Goal: Information Seeking & Learning: Find specific fact

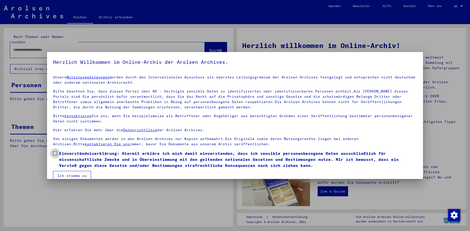
click at [56, 154] on span at bounding box center [55, 153] width 4 height 4
click at [71, 175] on button "Ich stimme zu" at bounding box center [72, 176] width 38 height 10
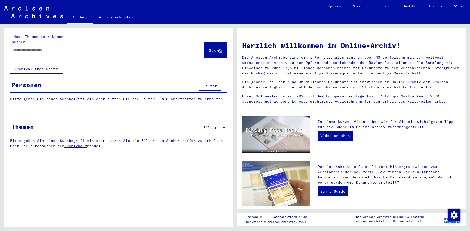
click at [68, 47] on input "text" at bounding box center [101, 49] width 176 height 5
type input "**********"
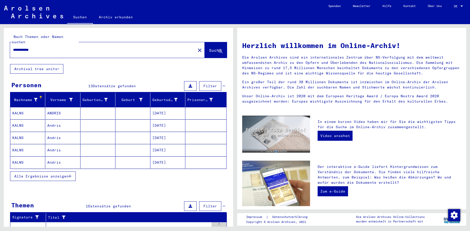
click at [108, 113] on mat-cell at bounding box center [97, 113] width 35 height 12
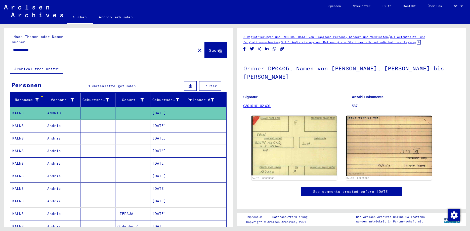
click at [104, 122] on mat-cell at bounding box center [97, 126] width 35 height 12
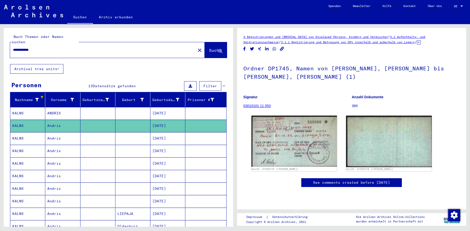
click at [131, 132] on mat-cell at bounding box center [132, 138] width 35 height 12
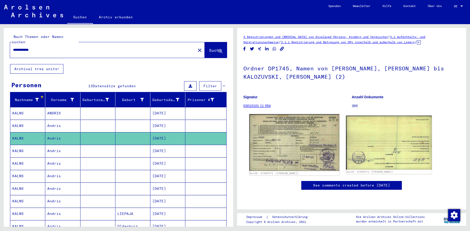
click at [286, 150] on img at bounding box center [294, 142] width 90 height 57
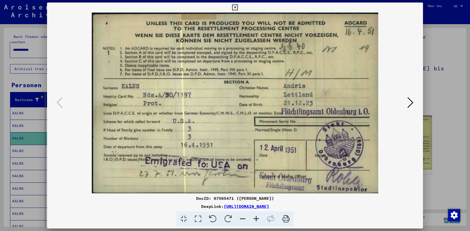
click at [238, 9] on icon at bounding box center [235, 8] width 6 height 6
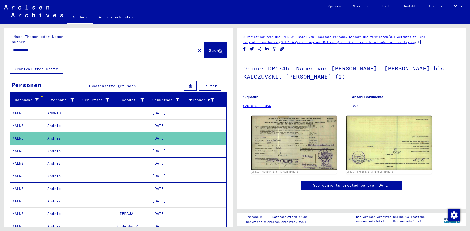
click at [143, 147] on mat-cell at bounding box center [132, 151] width 35 height 12
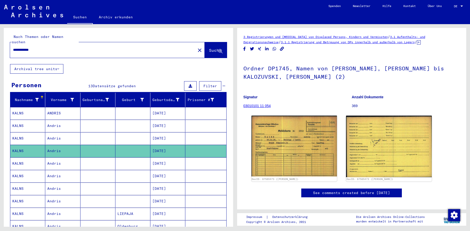
click at [160, 195] on mat-cell "[DATE]" at bounding box center [167, 201] width 35 height 12
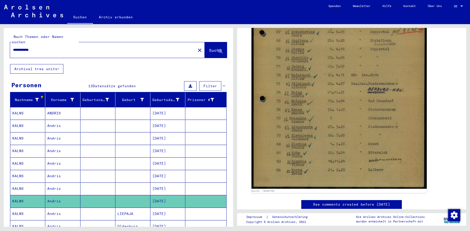
scroll to position [183, 0]
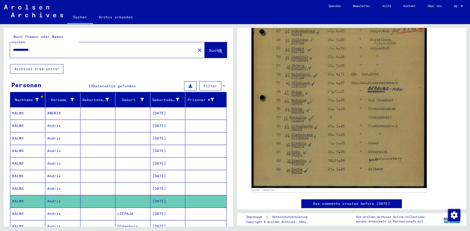
click at [164, 214] on mat-cell "[DATE]" at bounding box center [167, 214] width 35 height 12
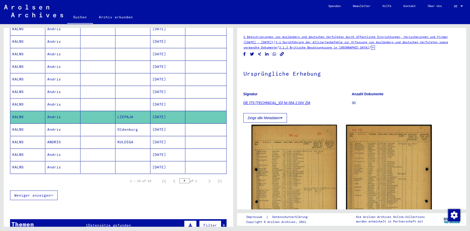
scroll to position [98, 0]
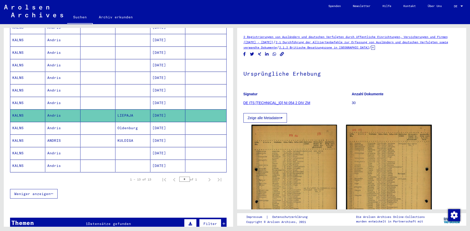
click at [170, 147] on mat-cell "[DATE]" at bounding box center [167, 153] width 35 height 12
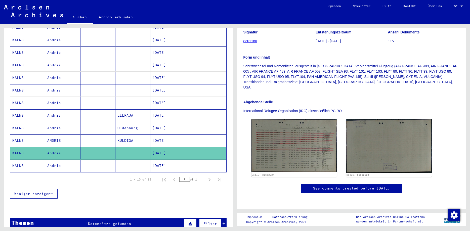
scroll to position [120, 0]
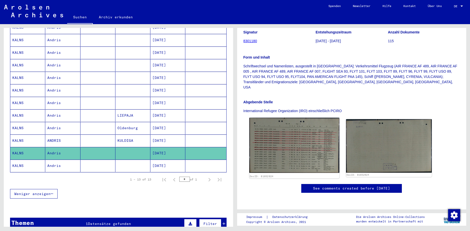
click at [297, 118] on img at bounding box center [294, 145] width 90 height 55
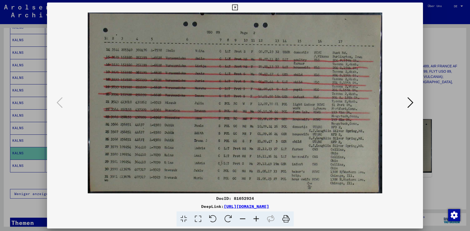
click at [343, 142] on img at bounding box center [234, 103] width 341 height 181
